Goal: Navigation & Orientation: Find specific page/section

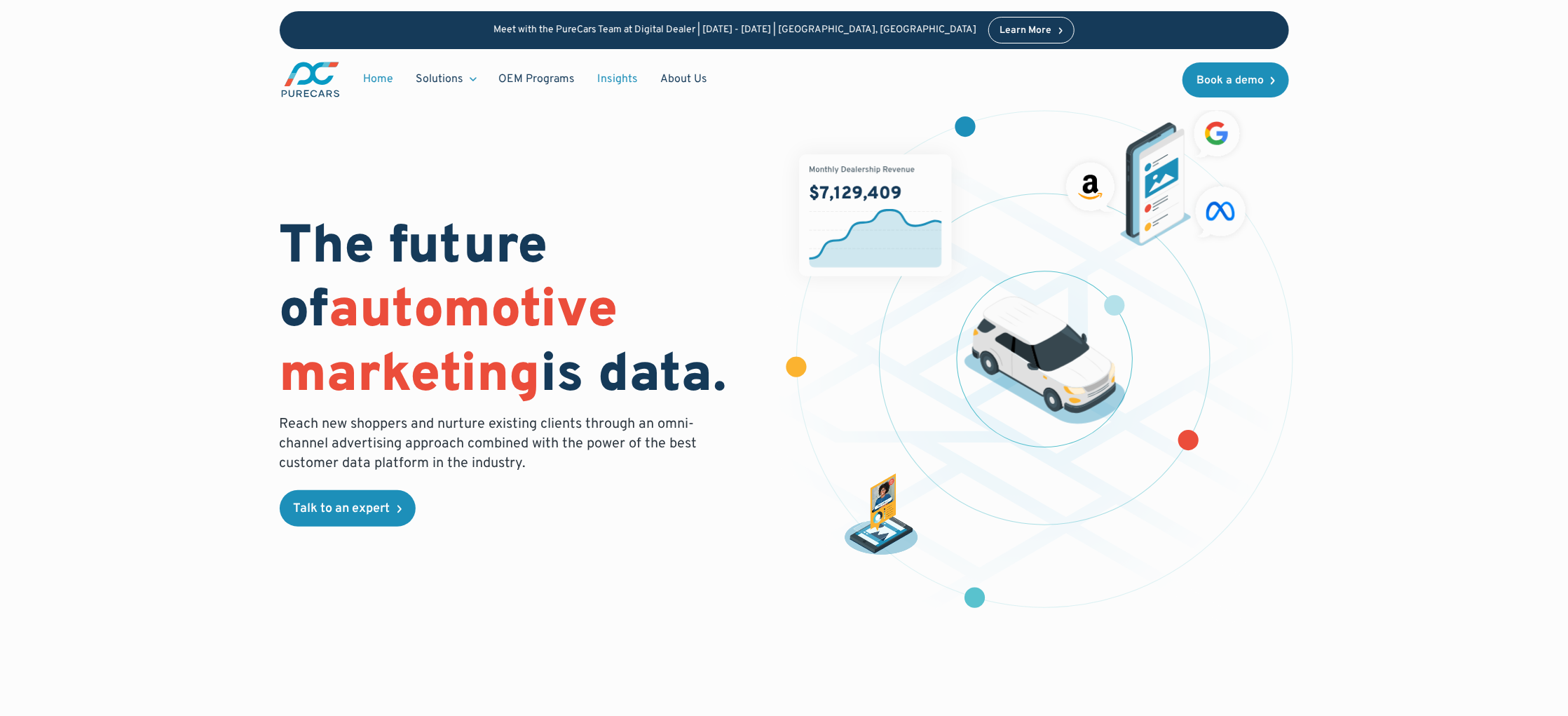
click at [603, 72] on link "Insights" at bounding box center [618, 79] width 63 height 27
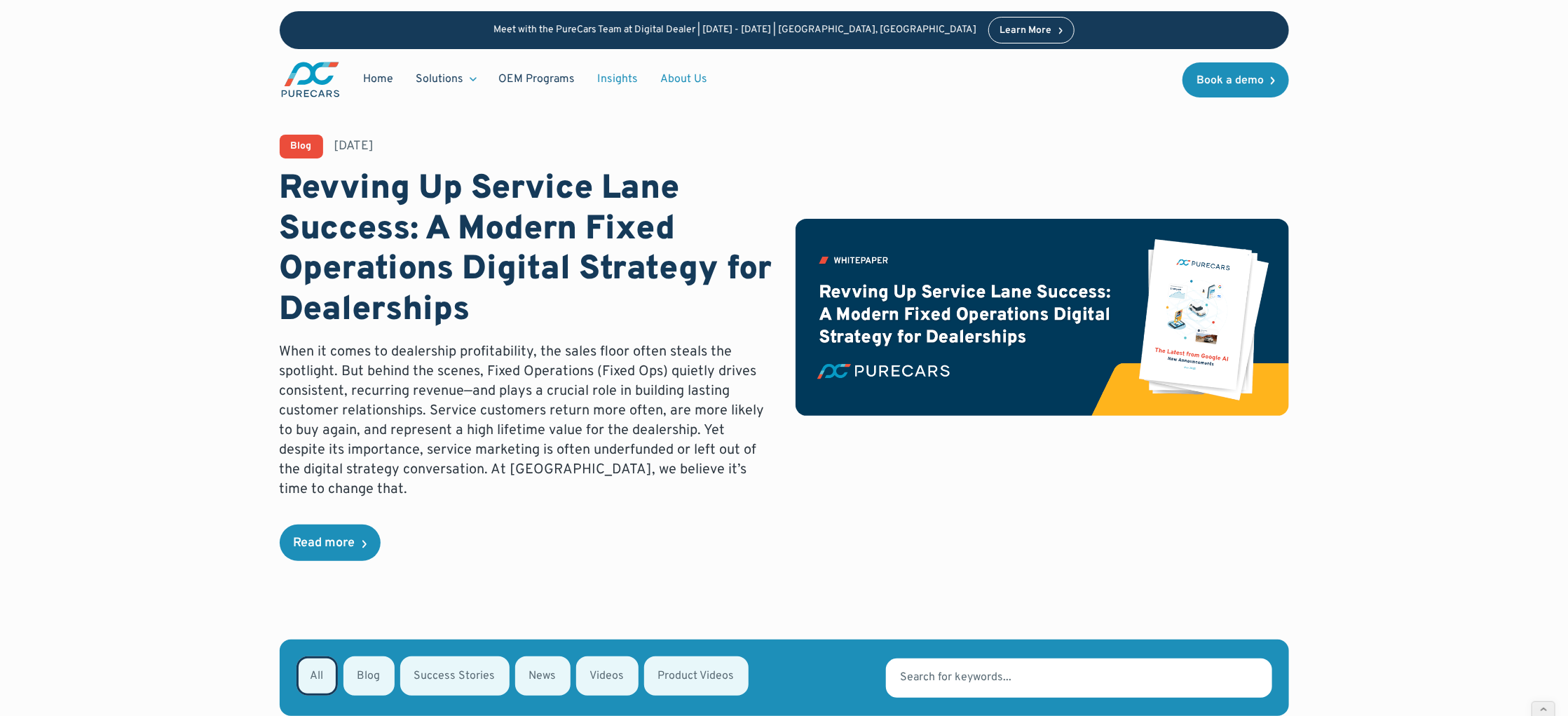
click at [689, 83] on link "About Us" at bounding box center [684, 79] width 70 height 27
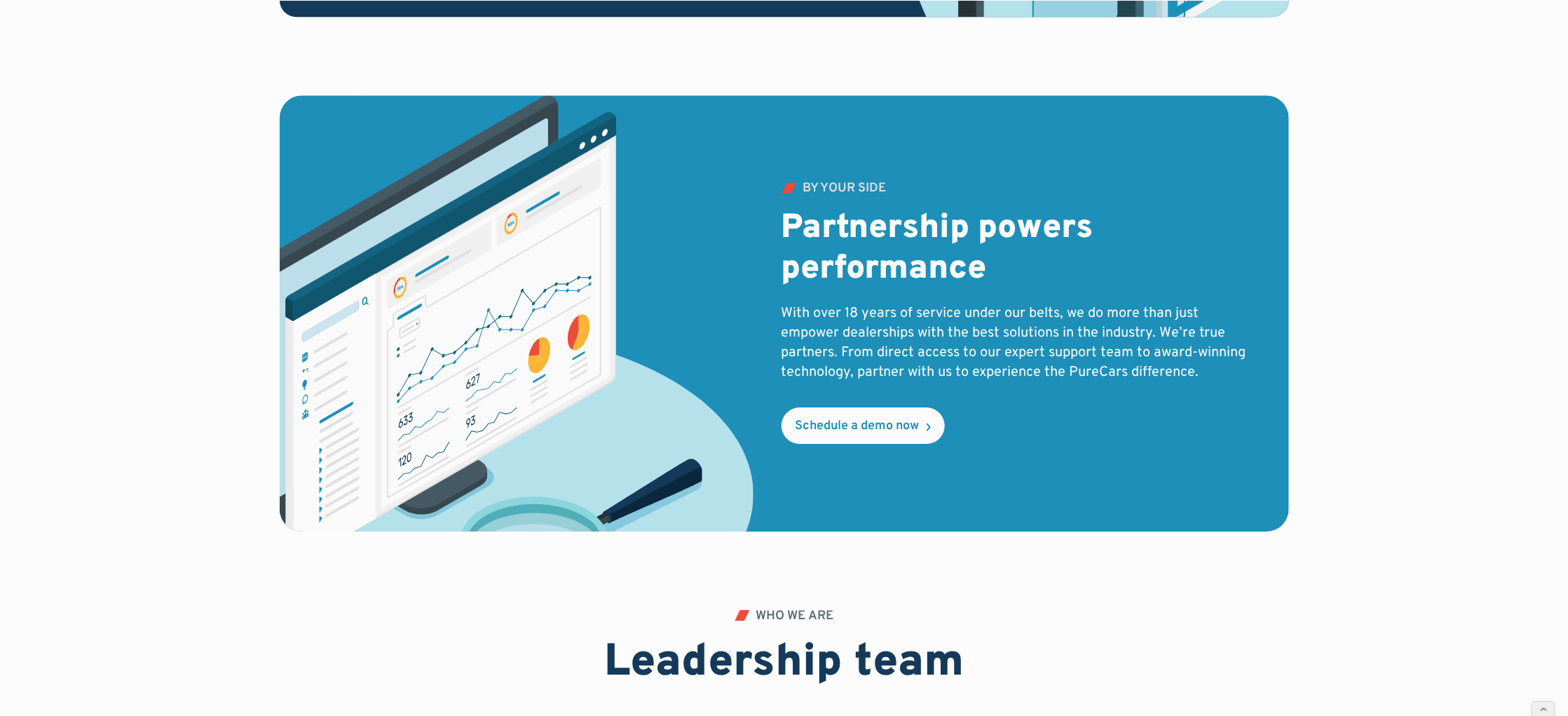
scroll to position [3043, 0]
